Goal: Information Seeking & Learning: Learn about a topic

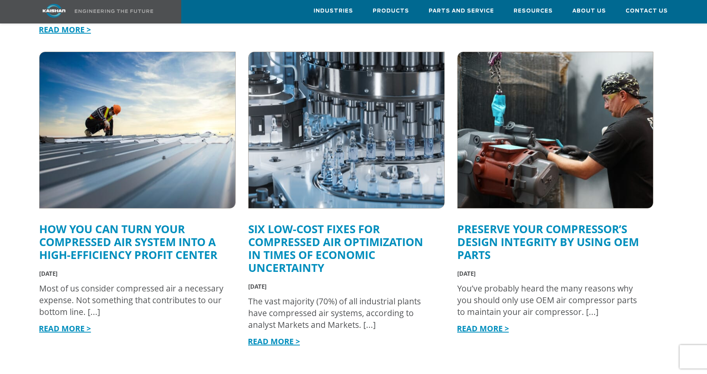
scroll to position [885, 0]
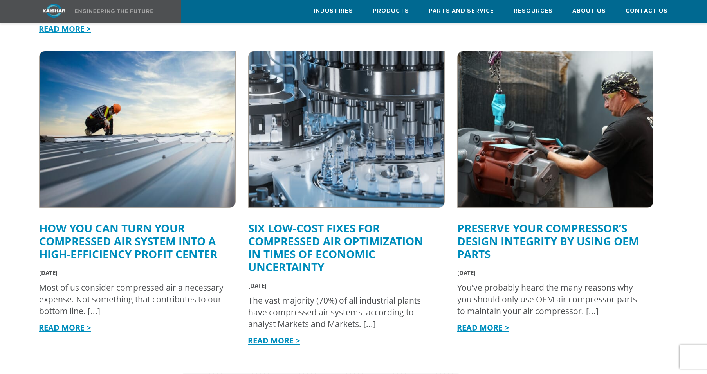
drag, startPoint x: 89, startPoint y: 213, endPoint x: 171, endPoint y: 0, distance: 228.3
click at [0, 0] on div "Industries Aerospace Agriculture Amusement Parks Aquaculture Automotive Aviatio…" at bounding box center [353, 49] width 707 height 1846
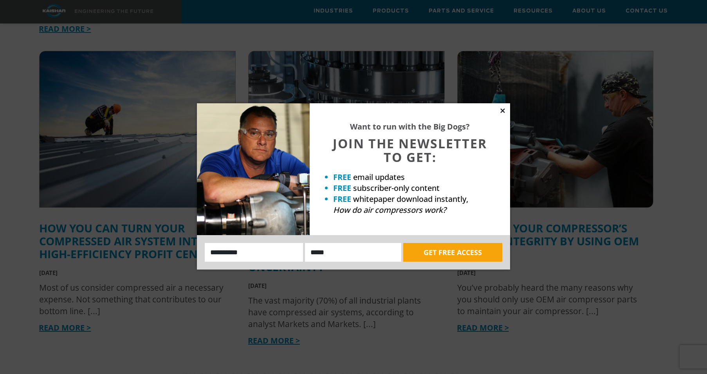
click at [505, 112] on icon at bounding box center [502, 110] width 7 height 7
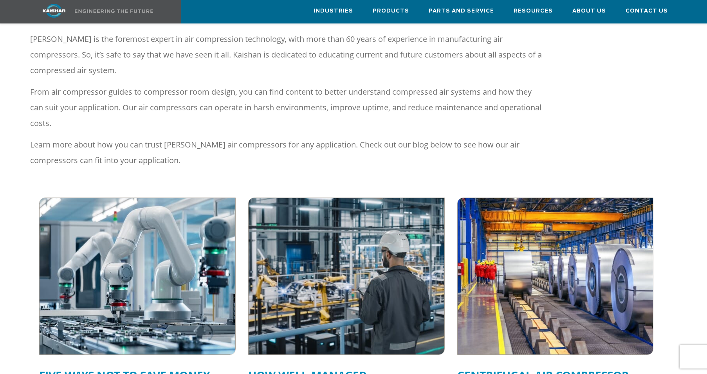
scroll to position [0, 0]
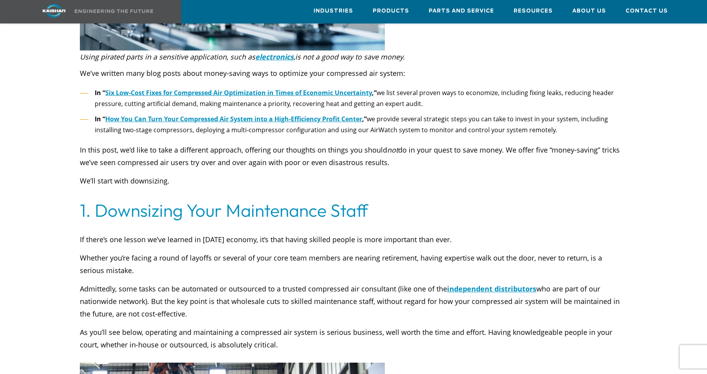
scroll to position [340, 0]
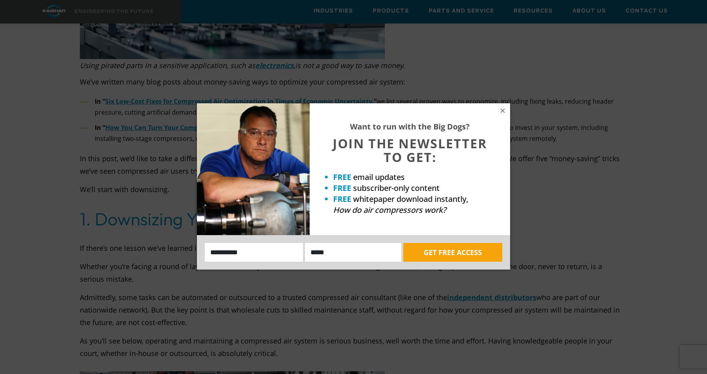
click at [498, 115] on div "Want to run with the Big Dogs? JOIN THE NEWSLETTER TO GET: FREE email updates F…" at bounding box center [409, 169] width 200 height 132
click at [503, 108] on icon at bounding box center [502, 110] width 7 height 7
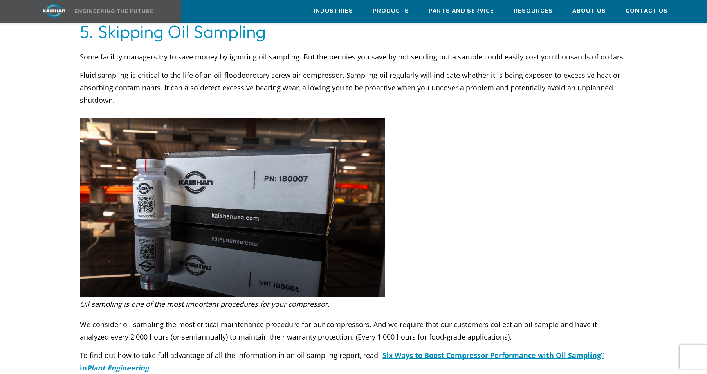
scroll to position [2009, 0]
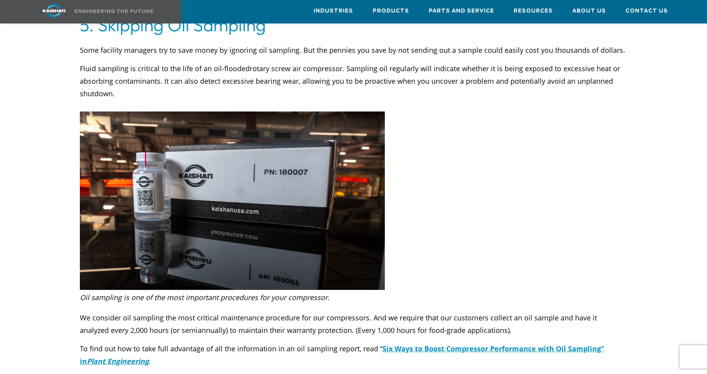
drag, startPoint x: 236, startPoint y: 250, endPoint x: 33, endPoint y: 372, distance: 237.1
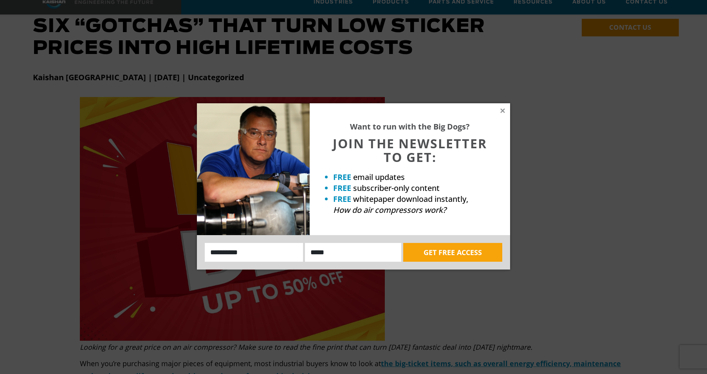
scroll to position [92, 0]
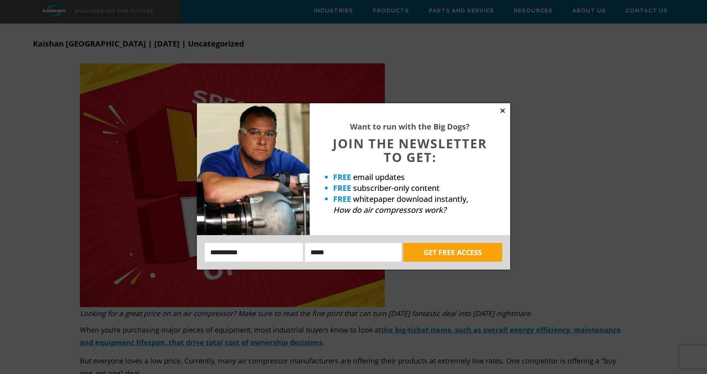
click at [503, 110] on icon at bounding box center [502, 110] width 4 height 4
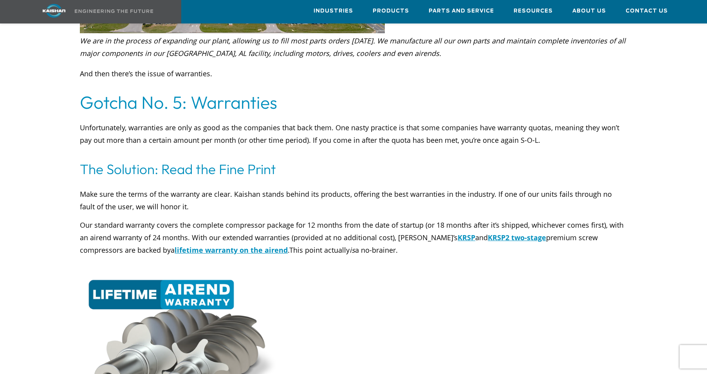
scroll to position [2722, 0]
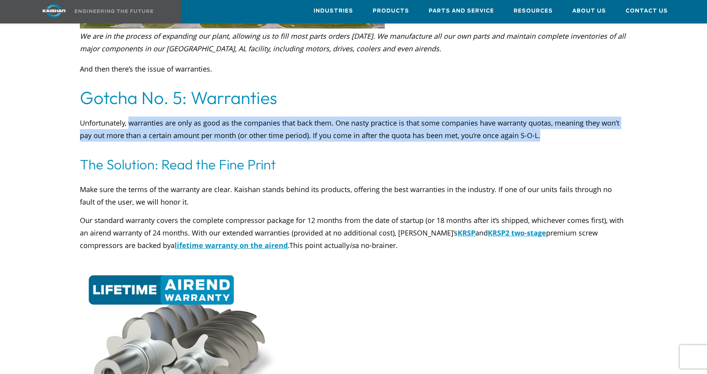
drag, startPoint x: 130, startPoint y: 99, endPoint x: 572, endPoint y: 110, distance: 442.2
click at [572, 117] on p "Unfortunately, warranties are only as good as the companies that back them. One…" at bounding box center [353, 129] width 547 height 25
copy p "warranties are only as good as the companies that back them. One nasty practice…"
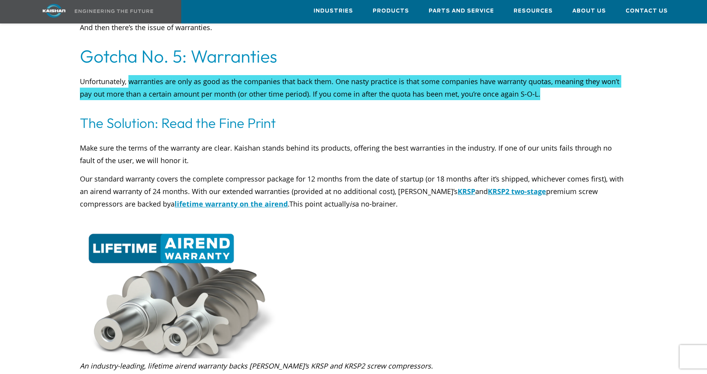
scroll to position [2764, 0]
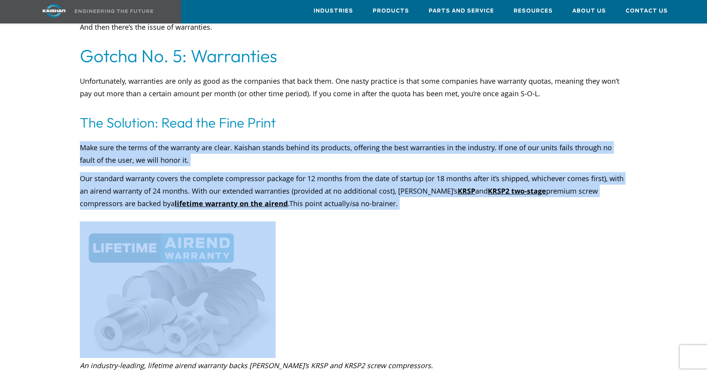
drag, startPoint x: 77, startPoint y: 125, endPoint x: 369, endPoint y: 187, distance: 297.6
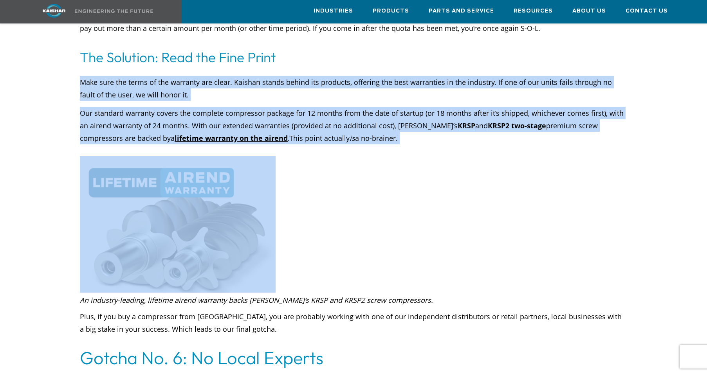
scroll to position [2830, 0]
copy div "Make sure the terms of the warranty are clear. Kaishan stands behind its produc…"
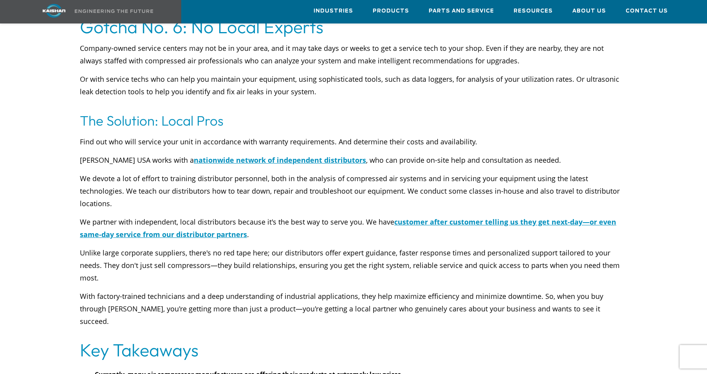
scroll to position [3163, 0]
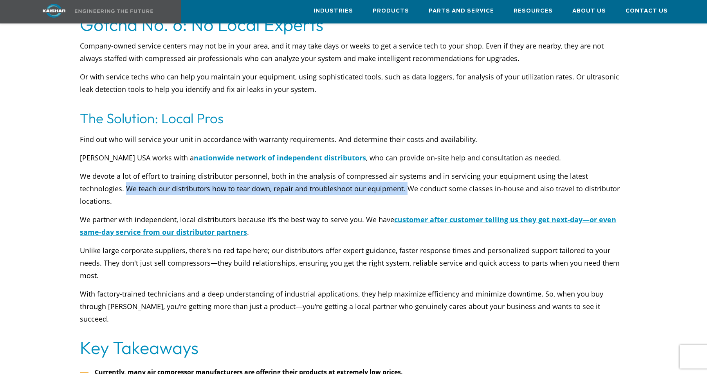
drag, startPoint x: 126, startPoint y: 164, endPoint x: 407, endPoint y: 164, distance: 281.7
click at [407, 170] on p "We devote a lot of effort to training distributor personnel, both in the analys…" at bounding box center [353, 189] width 547 height 38
copy p "We teach our distributors how to tear down, repair and troubleshoot our equipme…"
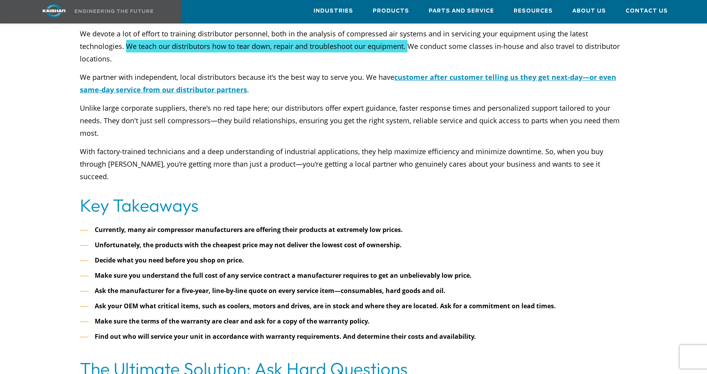
scroll to position [3309, 0]
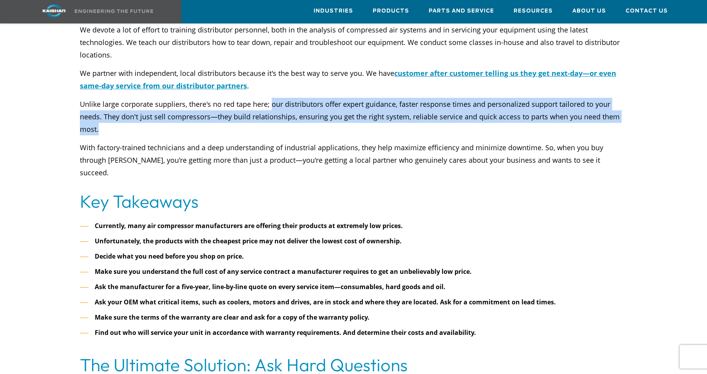
drag, startPoint x: 102, startPoint y: 108, endPoint x: 271, endPoint y: 80, distance: 171.3
click at [271, 98] on p "Unlike large corporate suppliers, there's no red tape here; our distributors of…" at bounding box center [353, 117] width 547 height 38
copy p "our distributors offer expert guidance, faster response times and personalized …"
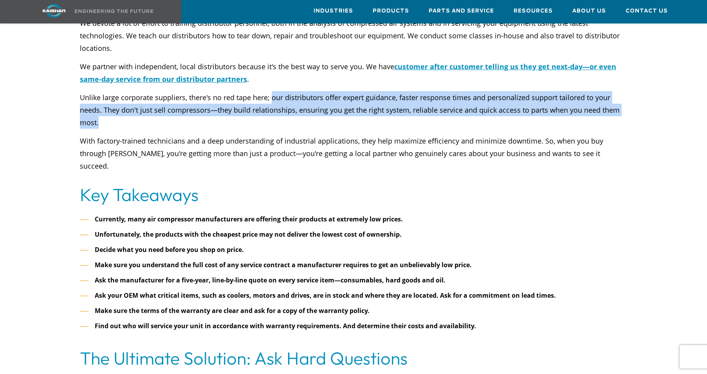
scroll to position [3300, 0]
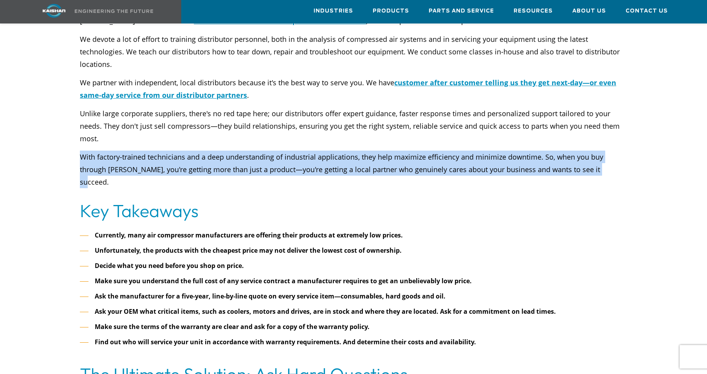
drag, startPoint x: 76, startPoint y: 134, endPoint x: 574, endPoint y: 149, distance: 498.2
click at [574, 149] on div "Find out who will service your unit in accordance with warranty requirements. A…" at bounding box center [353, 90] width 556 height 196
copy p "With factory-trained technicians and a deep understanding of industrial applica…"
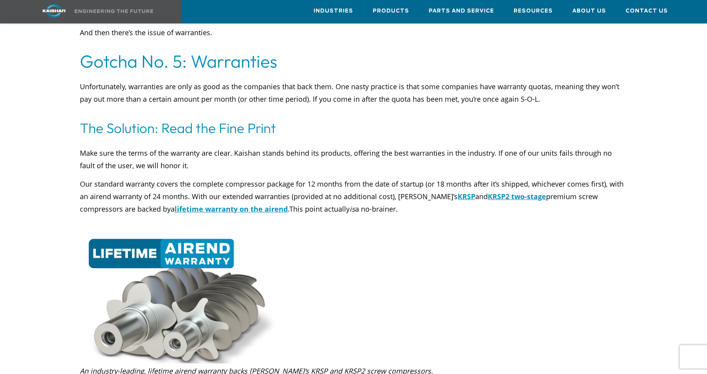
scroll to position [2753, 0]
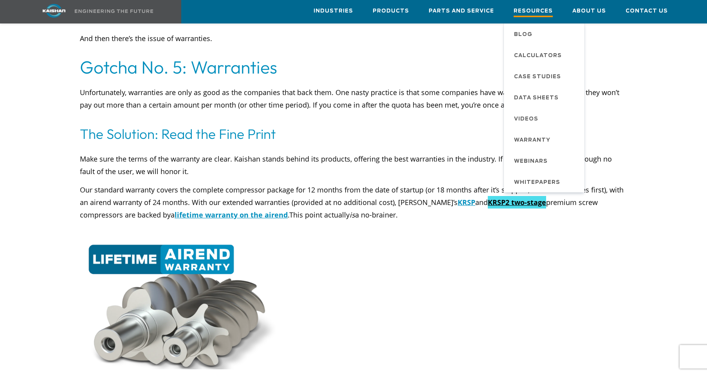
drag, startPoint x: 475, startPoint y: 179, endPoint x: 538, endPoint y: 6, distance: 183.9
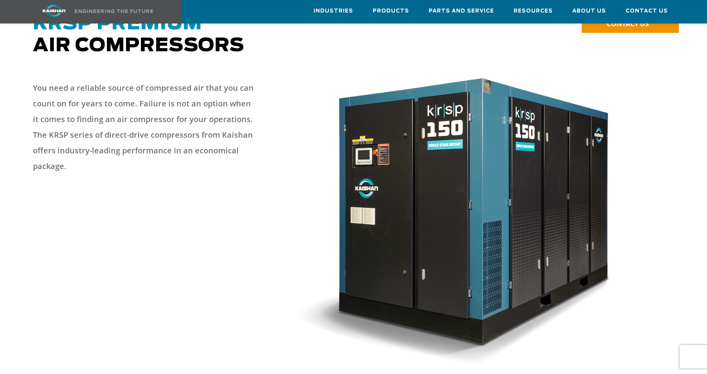
scroll to position [72, 0]
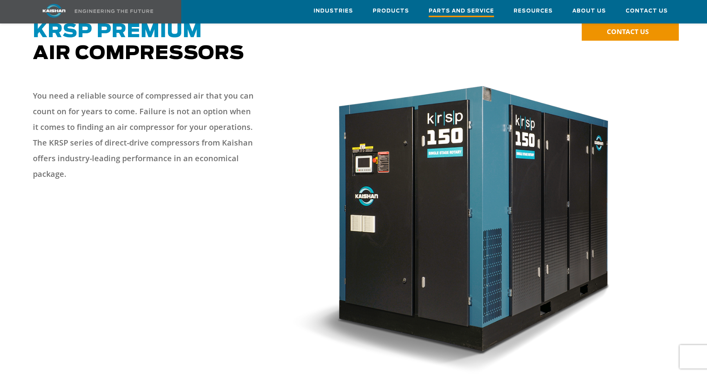
drag, startPoint x: 414, startPoint y: 178, endPoint x: 479, endPoint y: 1, distance: 189.1
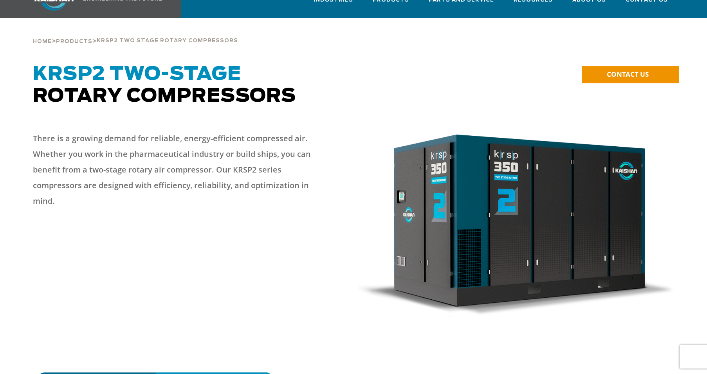
scroll to position [30, 0]
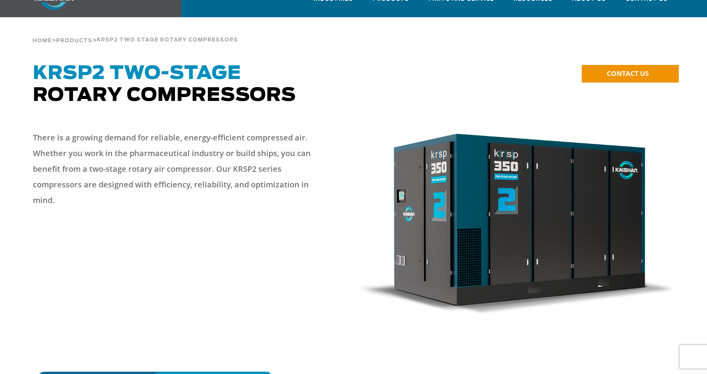
drag, startPoint x: 547, startPoint y: 164, endPoint x: 289, endPoint y: 4, distance: 302.8
